Goal: Task Accomplishment & Management: Manage account settings

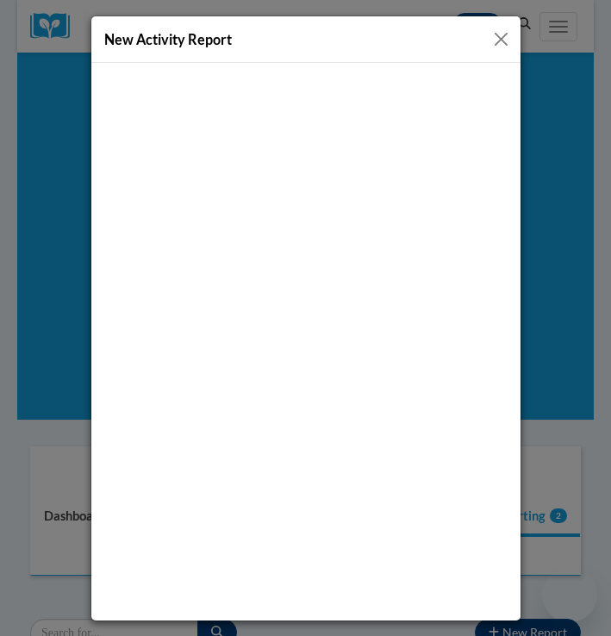
scroll to position [191, 0]
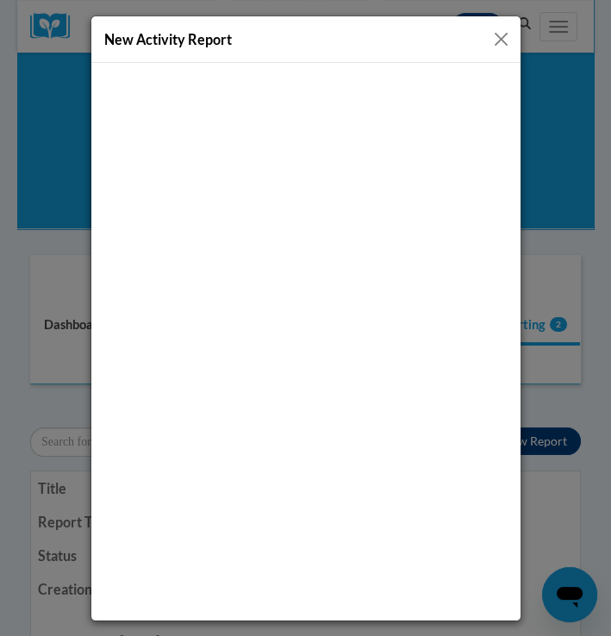
select select
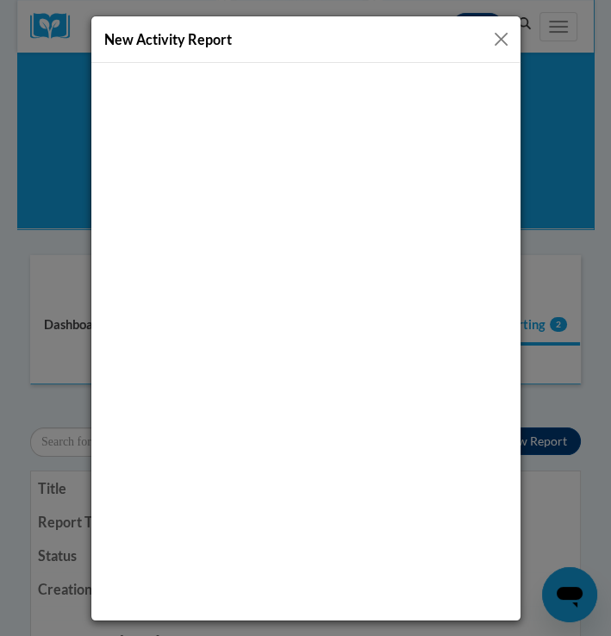
select select
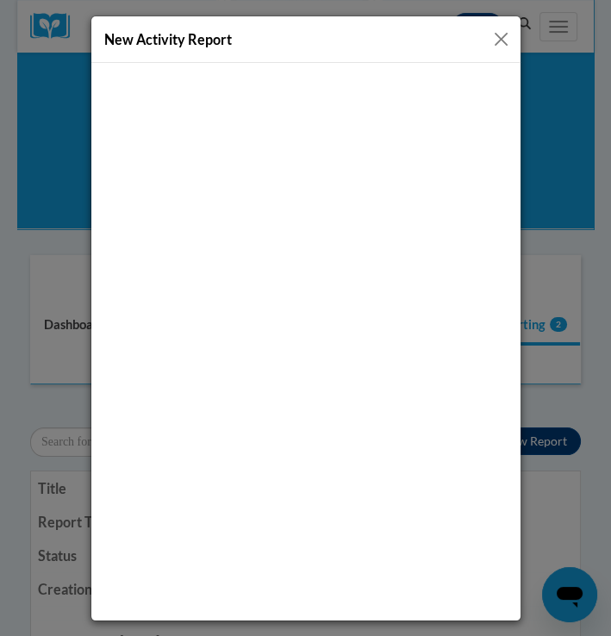
select select
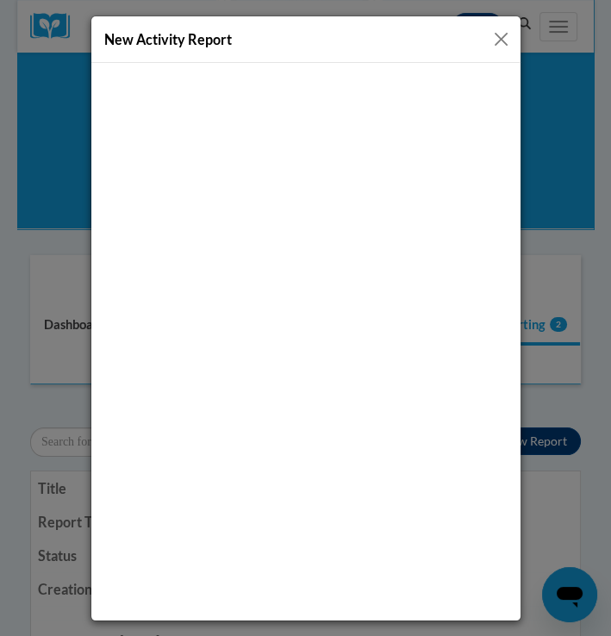
select select
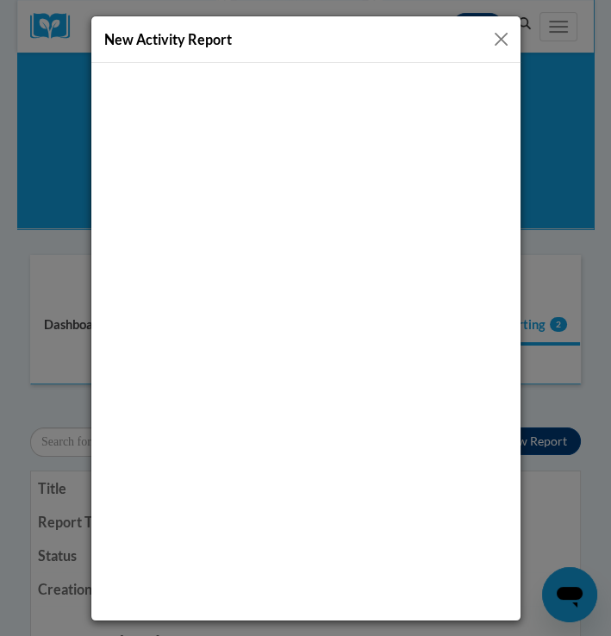
select select
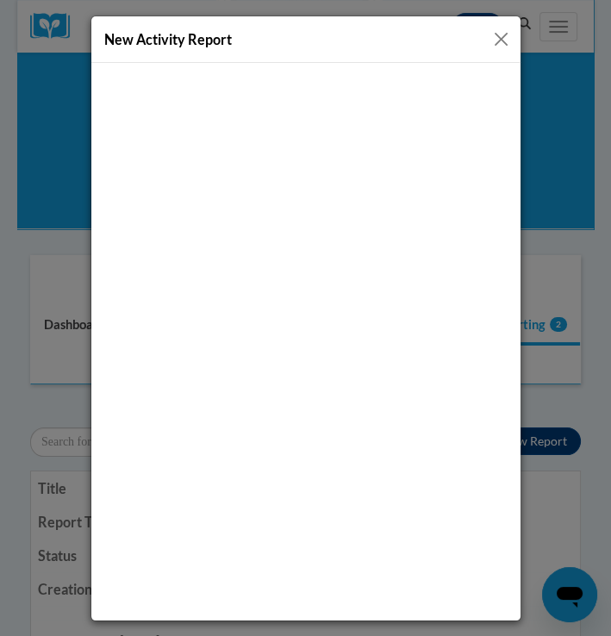
select select
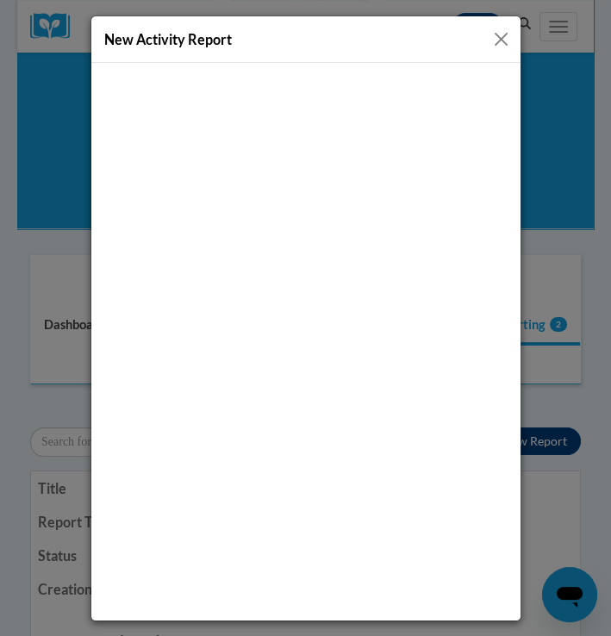
select select
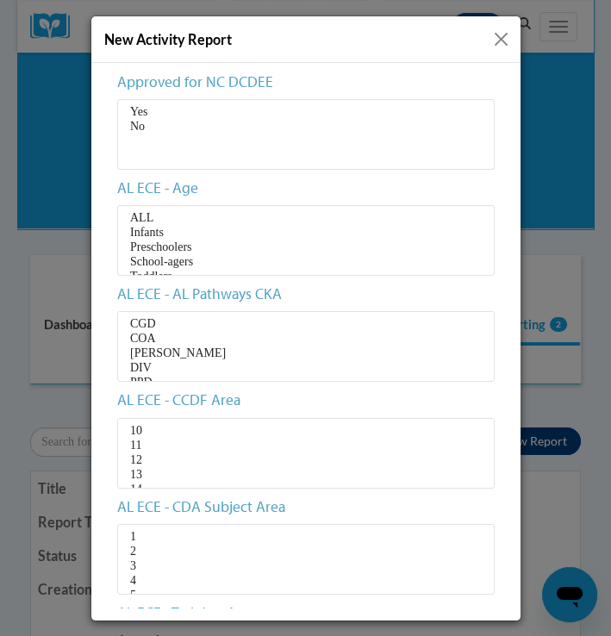
scroll to position [0, 0]
click at [502, 34] on button "Close" at bounding box center [501, 39] width 22 height 22
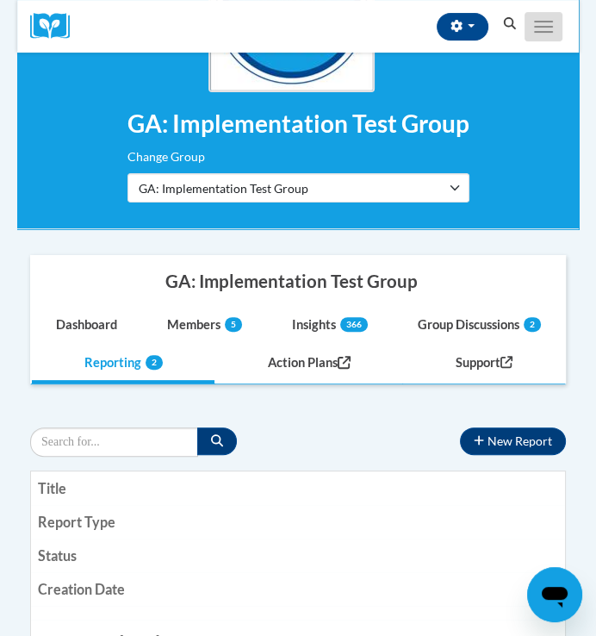
click at [539, 31] on span "Main menu" at bounding box center [543, 32] width 19 height 2
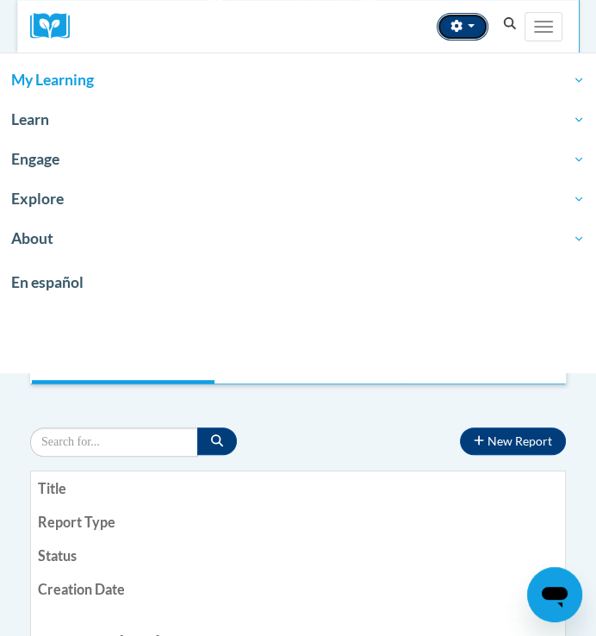
click at [475, 31] on button "button" at bounding box center [463, 27] width 52 height 28
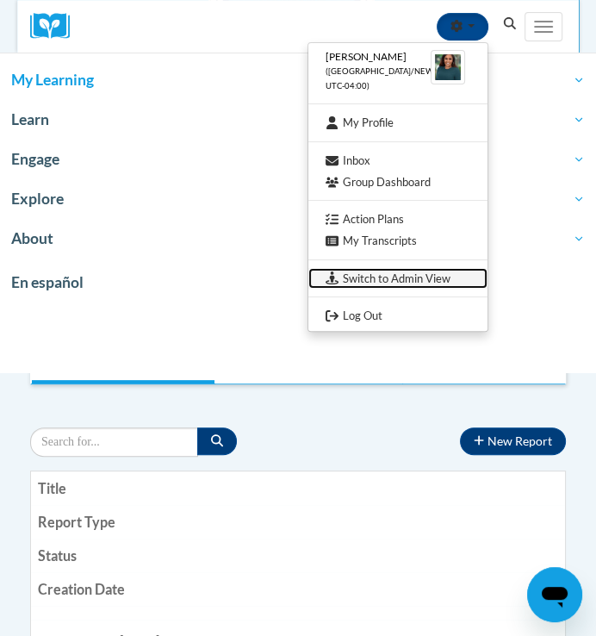
click at [406, 273] on link "Switch to Admin View" at bounding box center [397, 279] width 179 height 22
